Goal: Find specific page/section

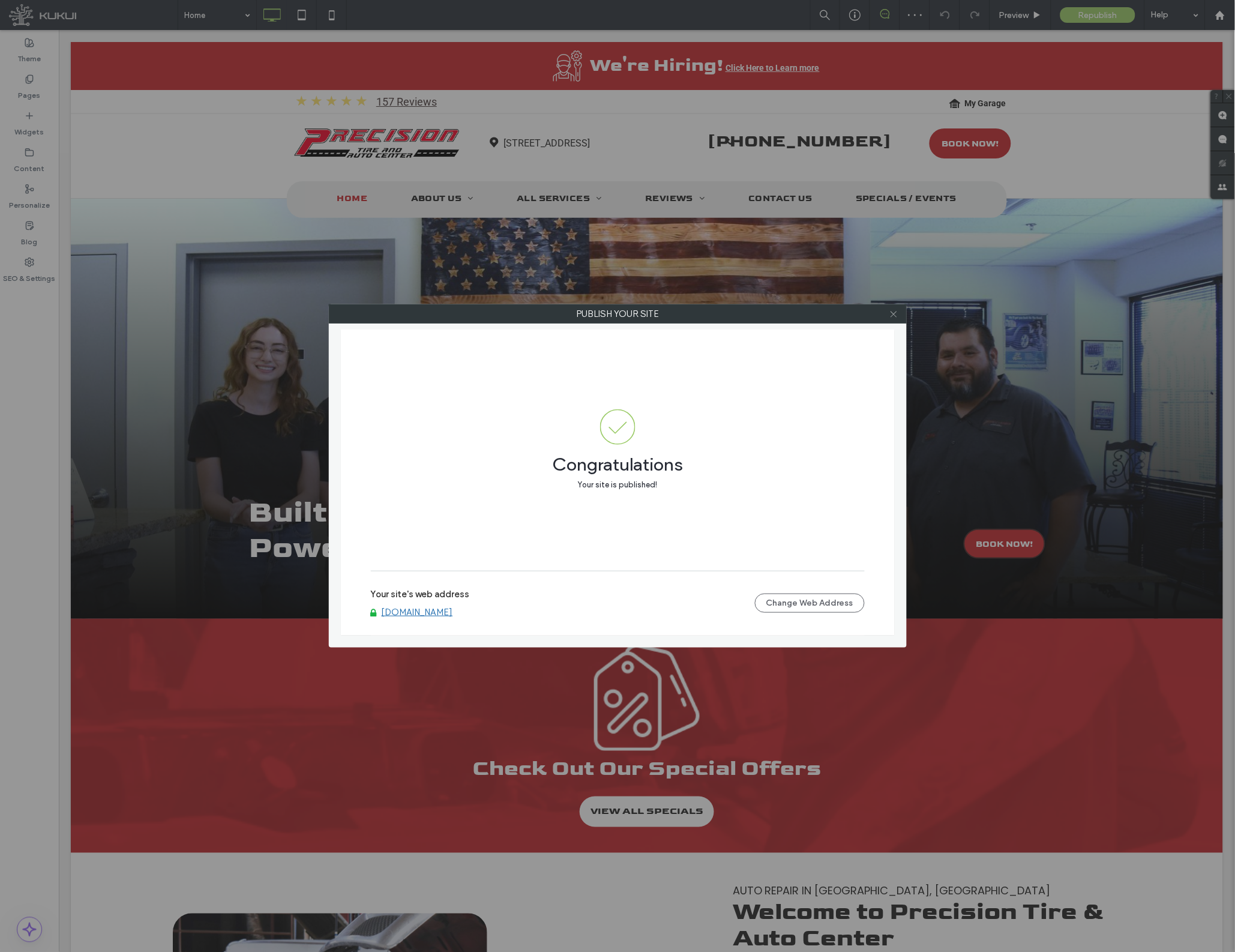
click at [897, 312] on icon at bounding box center [894, 314] width 9 height 9
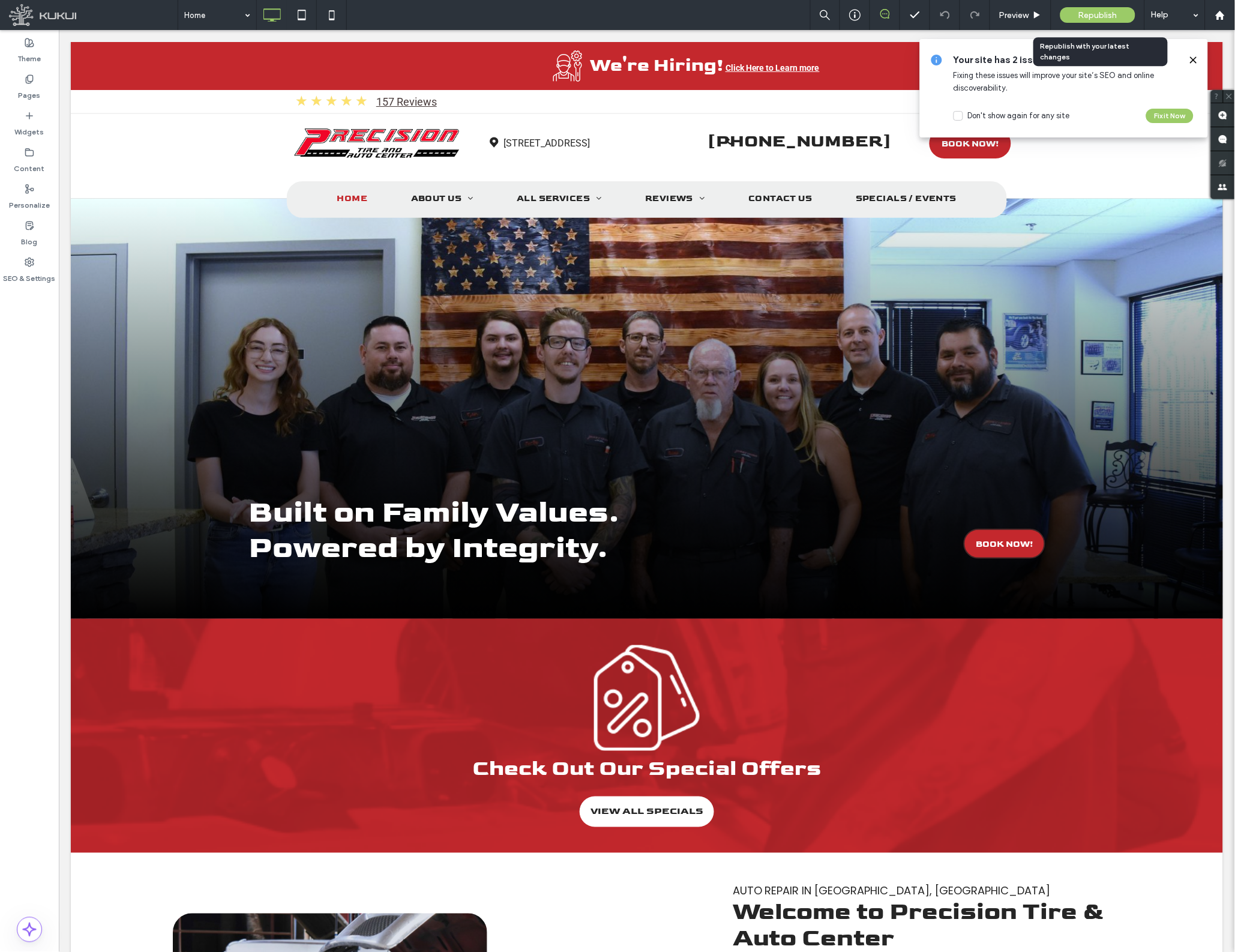
click at [1118, 13] on div "Republish" at bounding box center [1098, 15] width 75 height 16
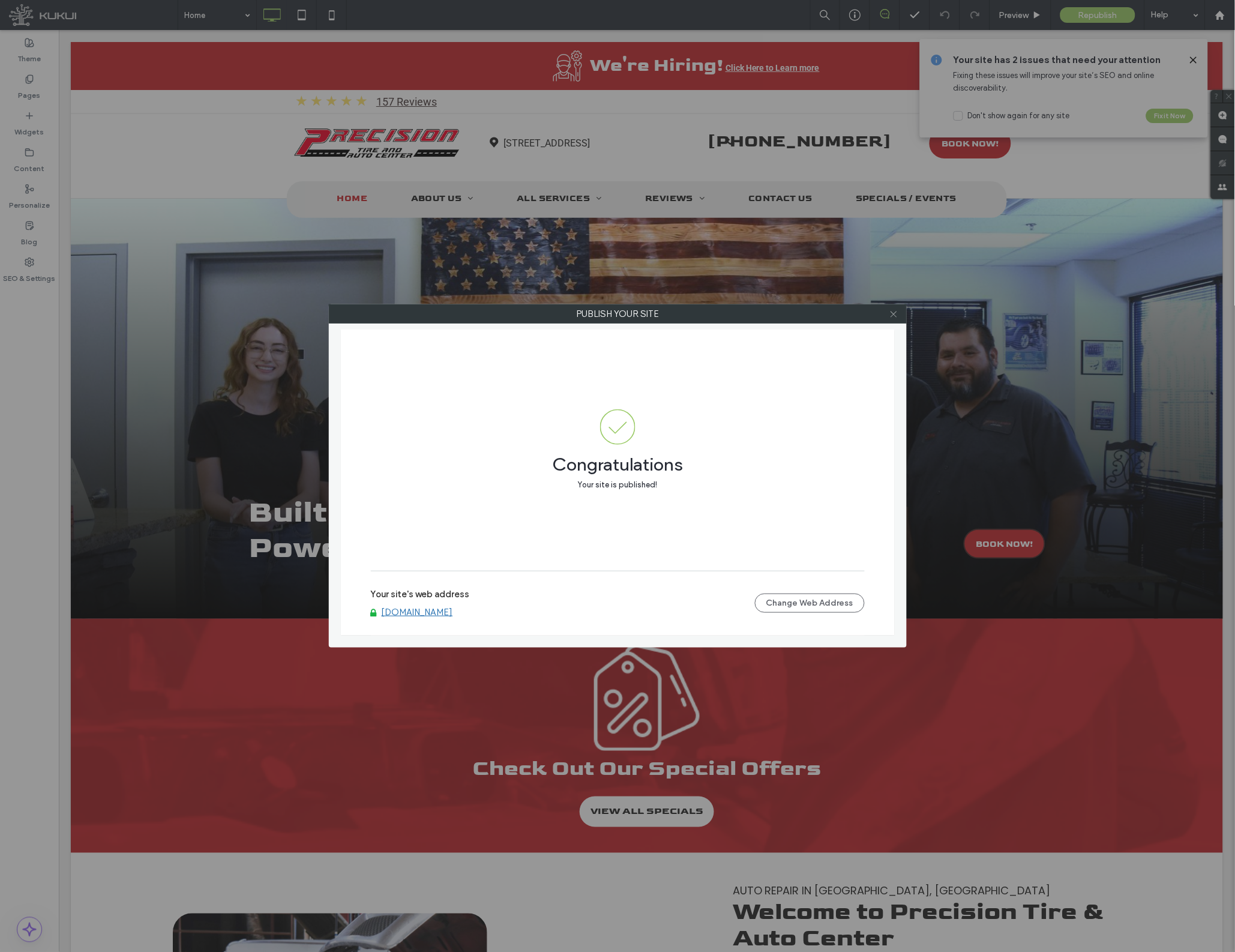
click at [892, 315] on icon at bounding box center [894, 314] width 9 height 9
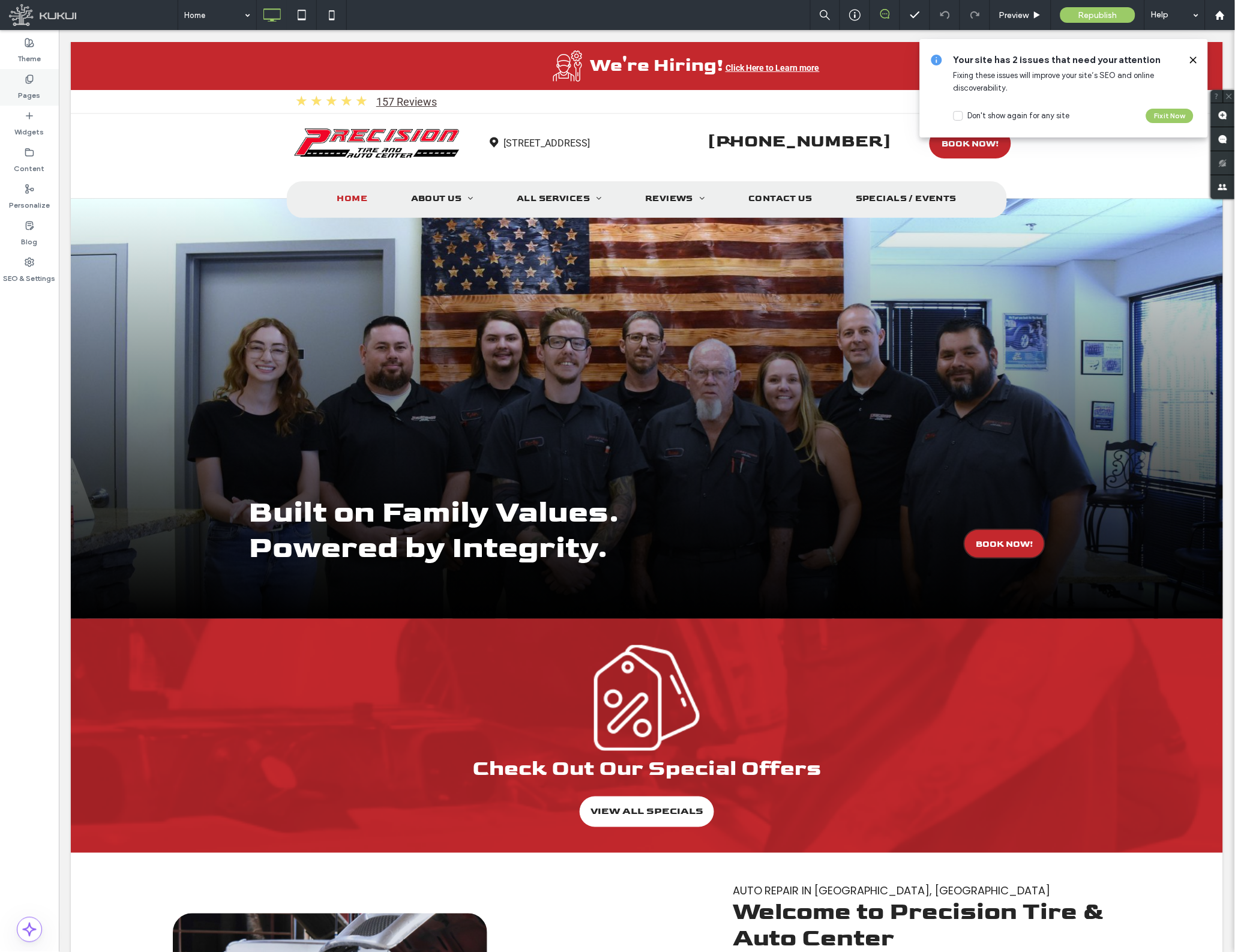
click at [32, 87] on label "Pages" at bounding box center [30, 93] width 22 height 17
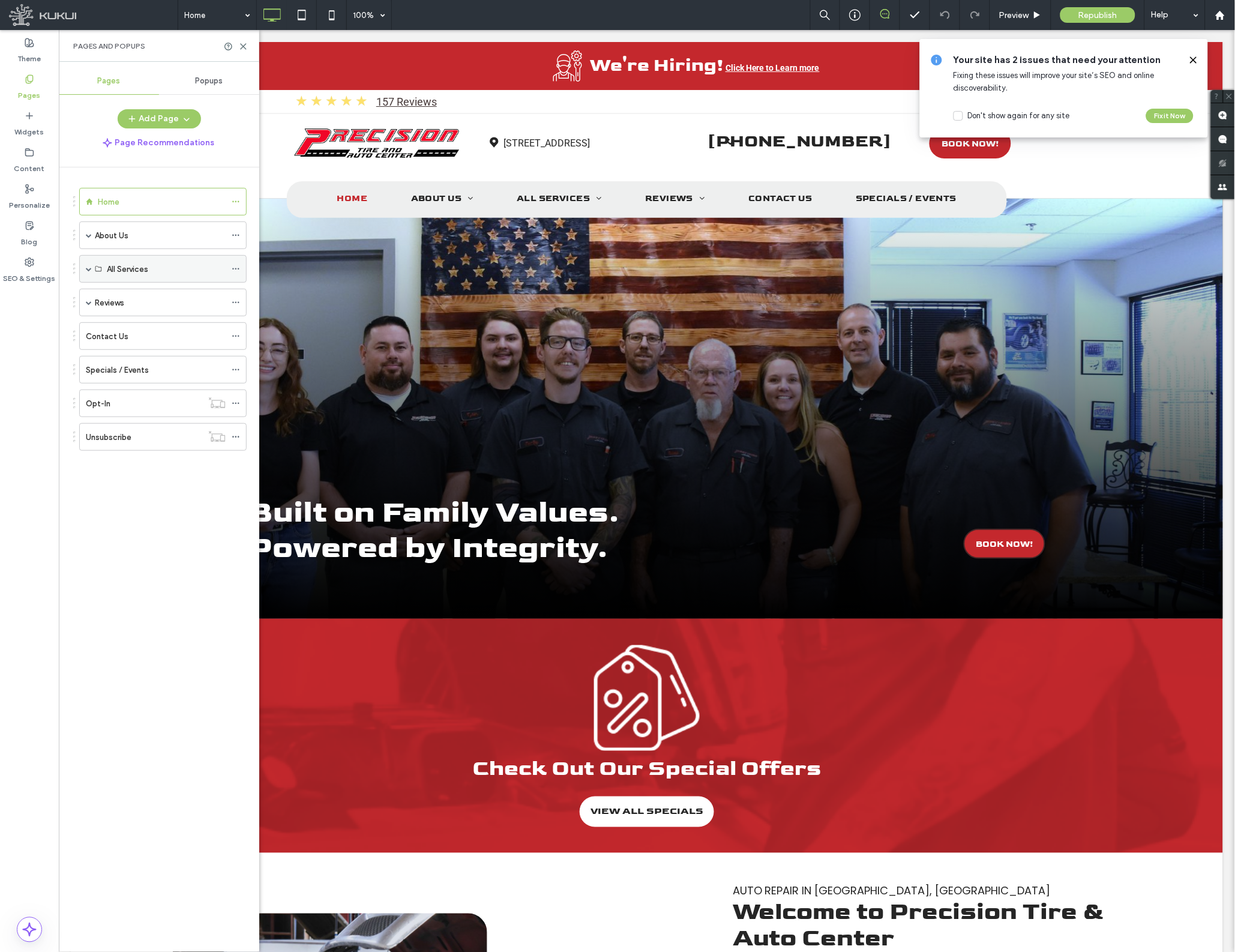
click at [120, 271] on label "All Services" at bounding box center [128, 269] width 41 height 21
click at [88, 271] on span at bounding box center [88, 268] width 6 height 6
click at [111, 326] on span at bounding box center [109, 324] width 6 height 6
click at [164, 356] on label "Services Dynamic" at bounding box center [159, 352] width 64 height 21
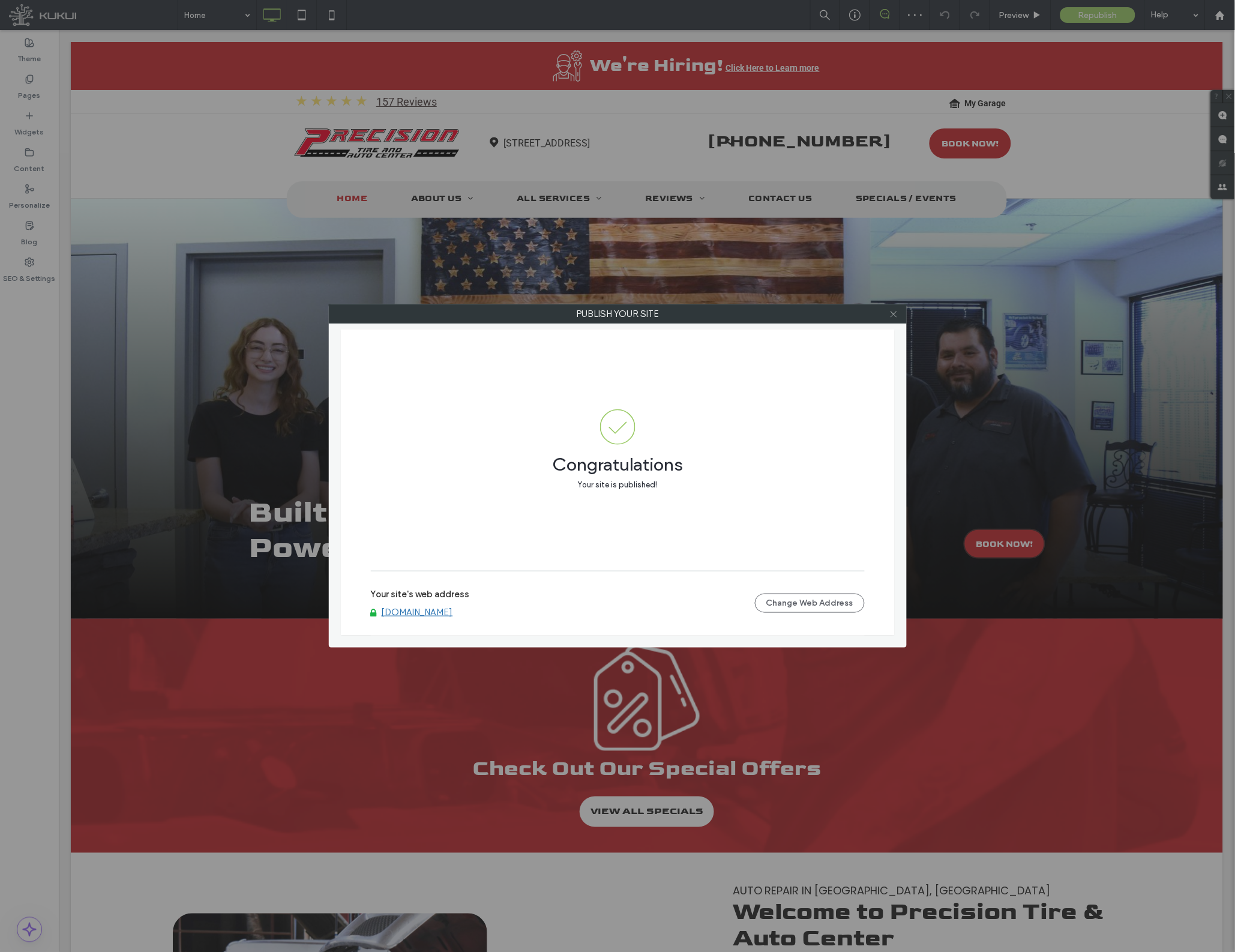
click at [895, 315] on icon at bounding box center [894, 314] width 9 height 9
